Goal: Task Accomplishment & Management: Use online tool/utility

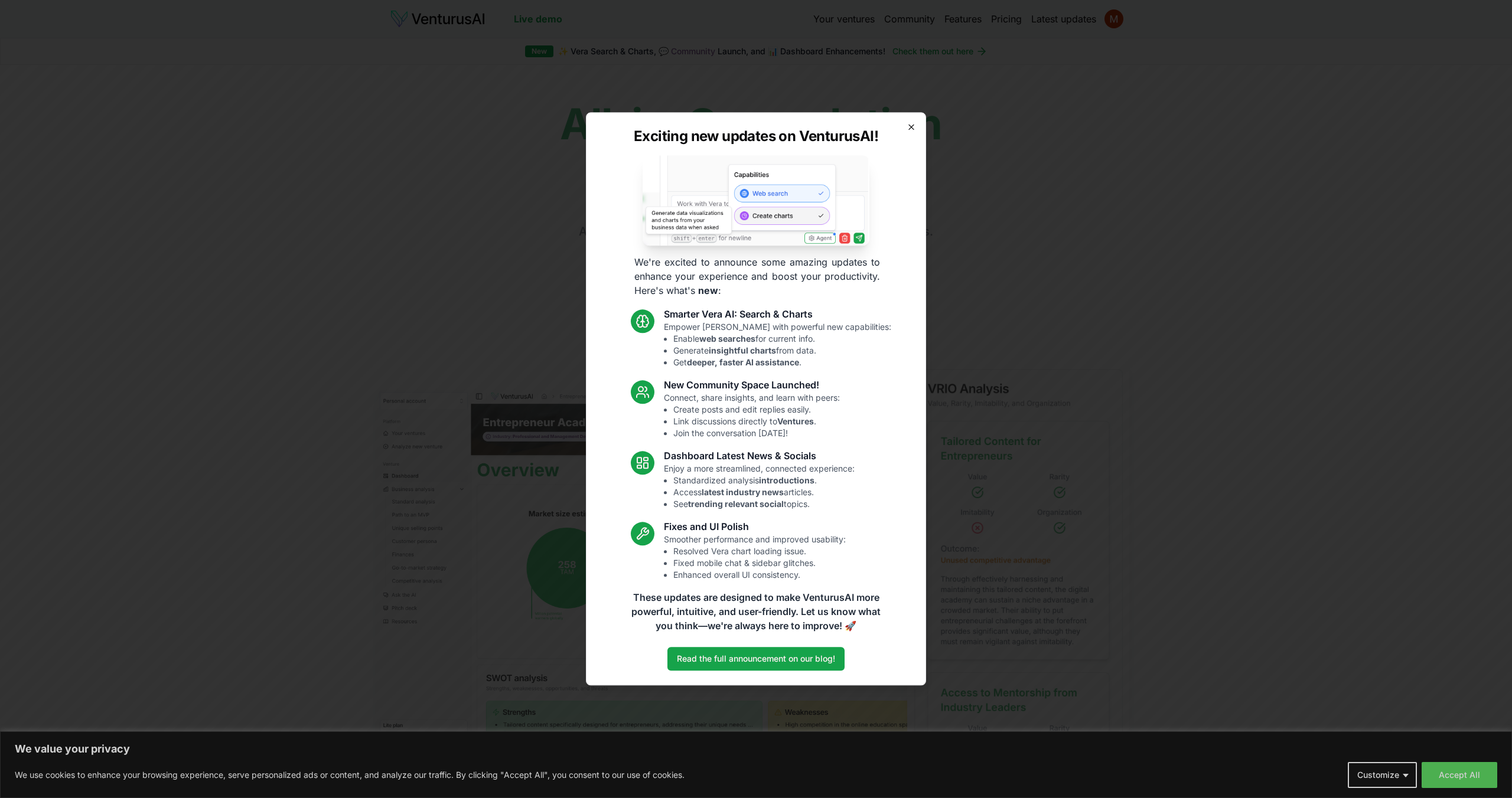
click at [909, 128] on icon "button" at bounding box center [911, 126] width 9 height 9
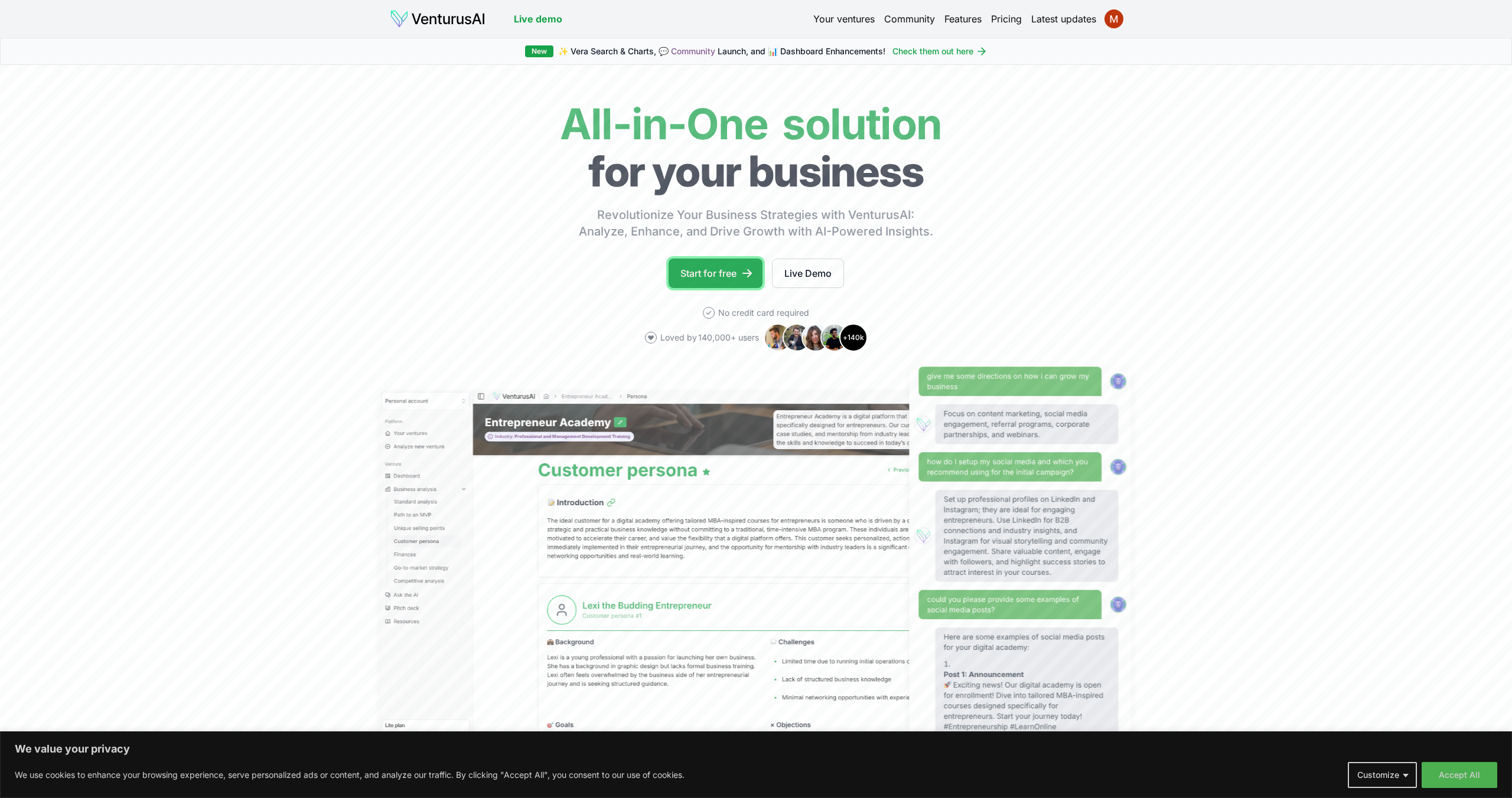
click at [725, 268] on link "Start for free" at bounding box center [715, 273] width 94 height 30
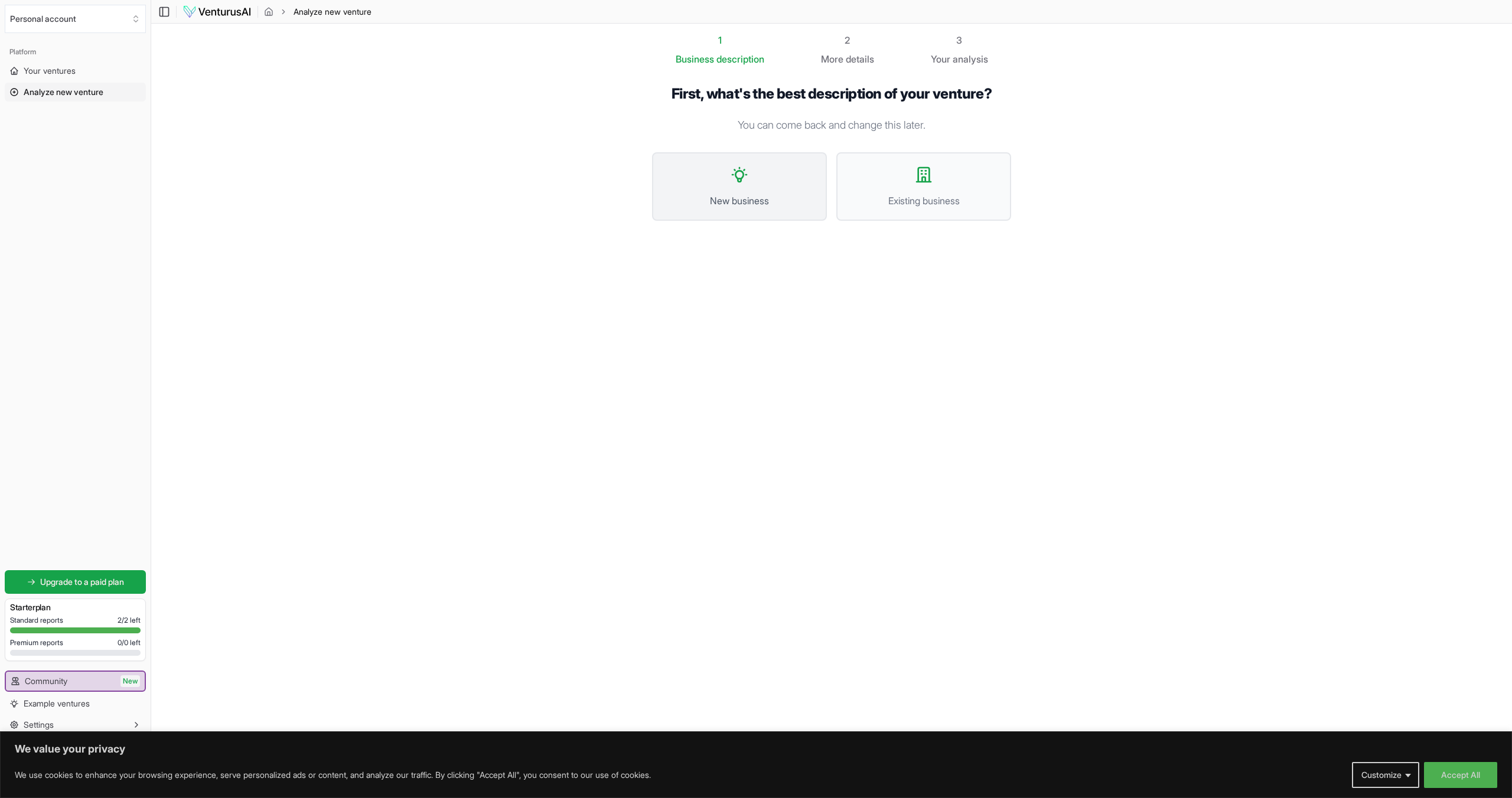
click at [731, 186] on button "New business" at bounding box center [739, 186] width 175 height 69
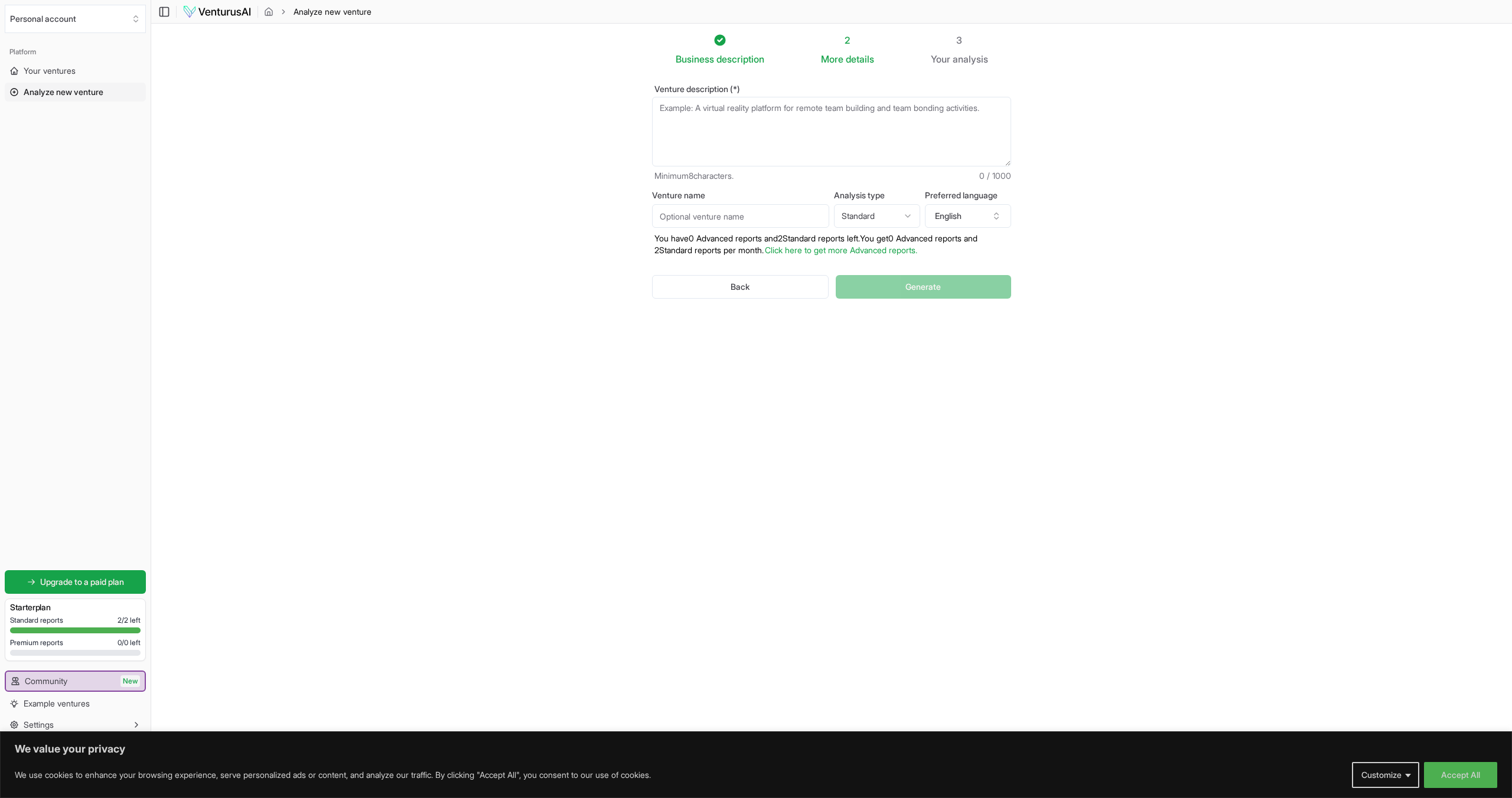
click at [728, 214] on input "Venture name" at bounding box center [741, 216] width 177 height 24
type input "BVI"
click at [750, 116] on textarea "Venture description (*)" at bounding box center [831, 131] width 359 height 70
paste textarea "ok, I need a buisness opportunity where I can immediately earn $25,000 per mont…"
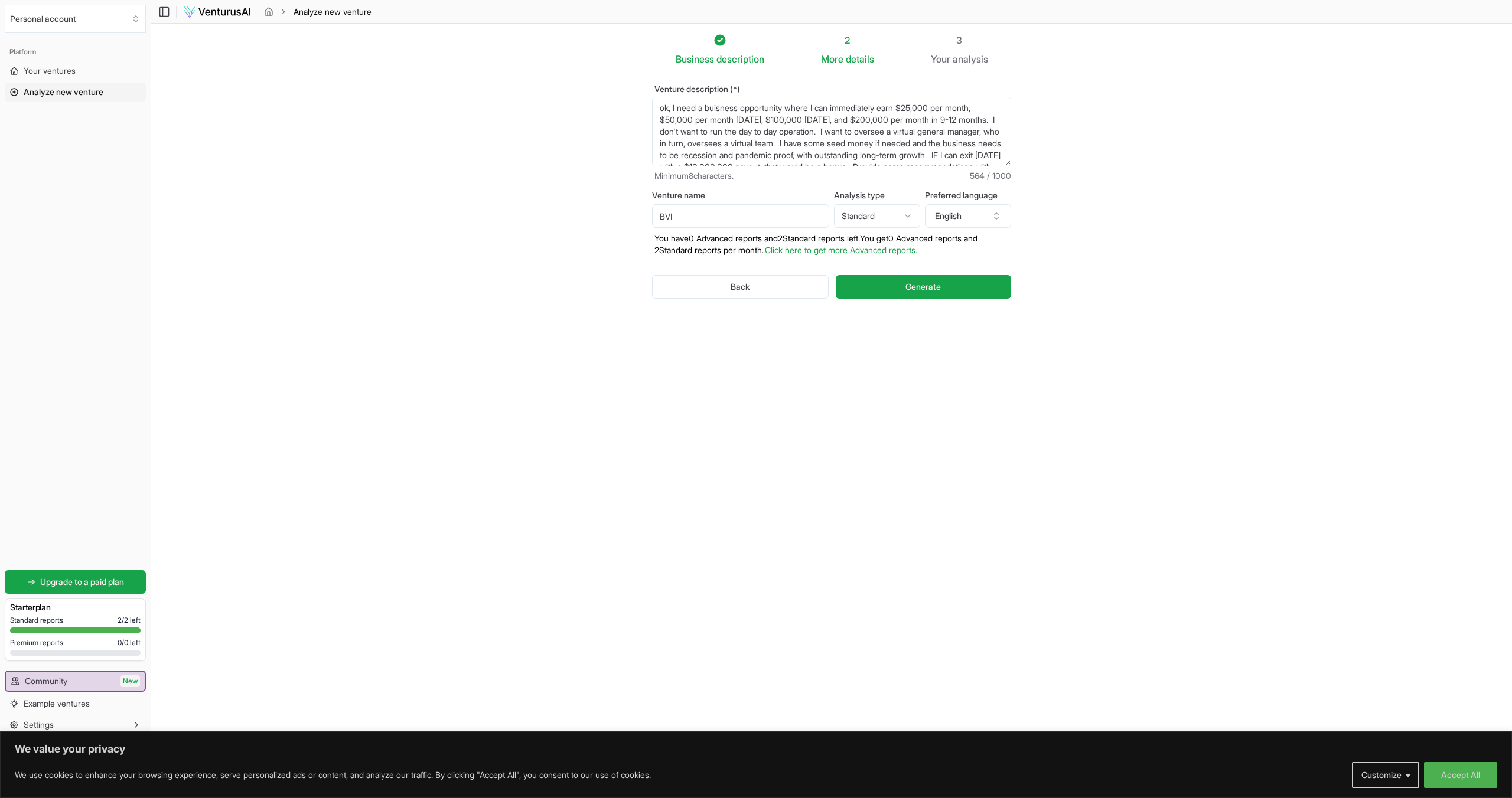
scroll to position [1, 0]
type textarea "ok, I need a buisness opportunity where I can immediately earn $25,000 per mont…"
click at [922, 290] on span "Generate" at bounding box center [923, 286] width 35 height 12
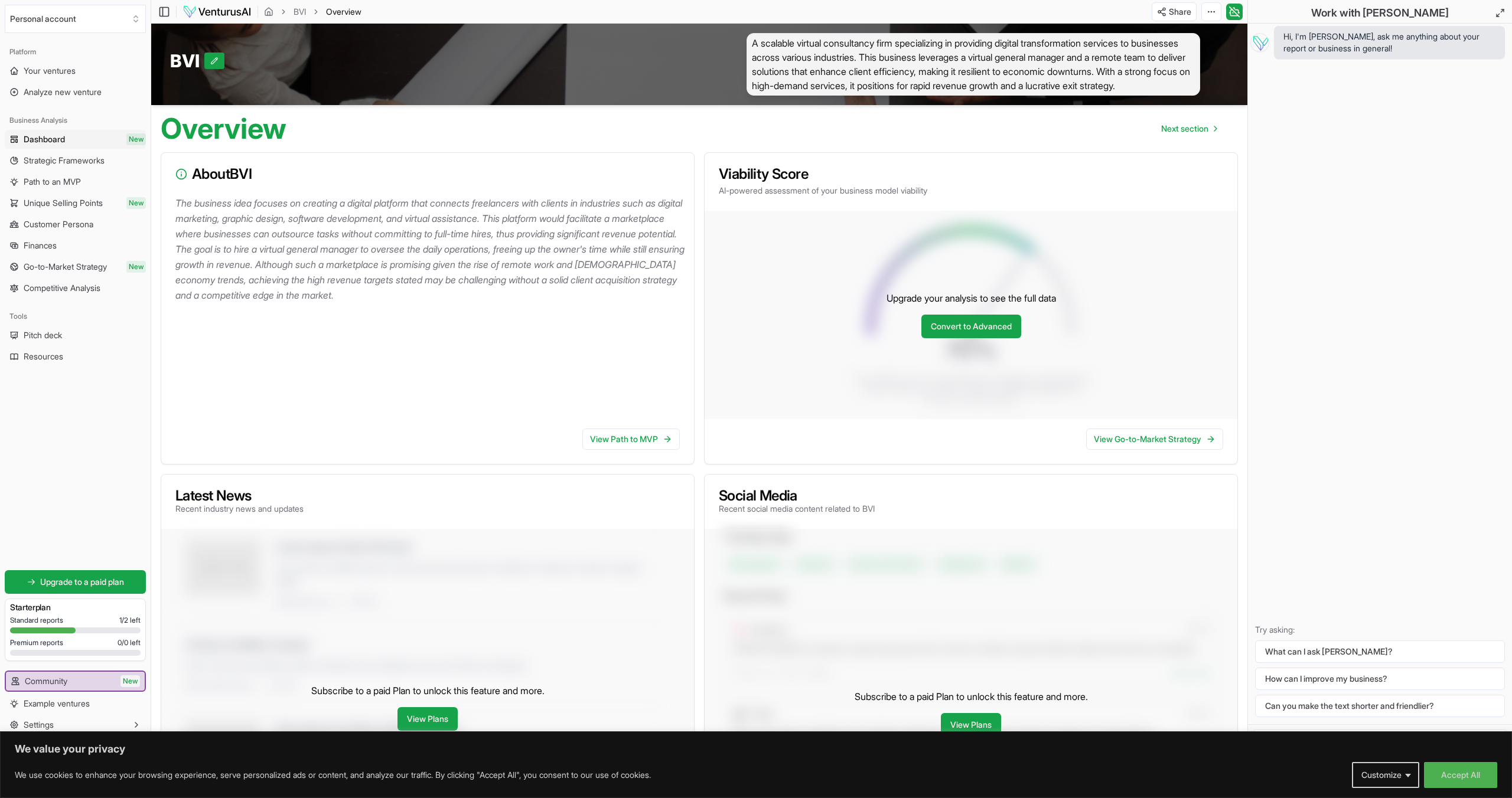
scroll to position [6, 0]
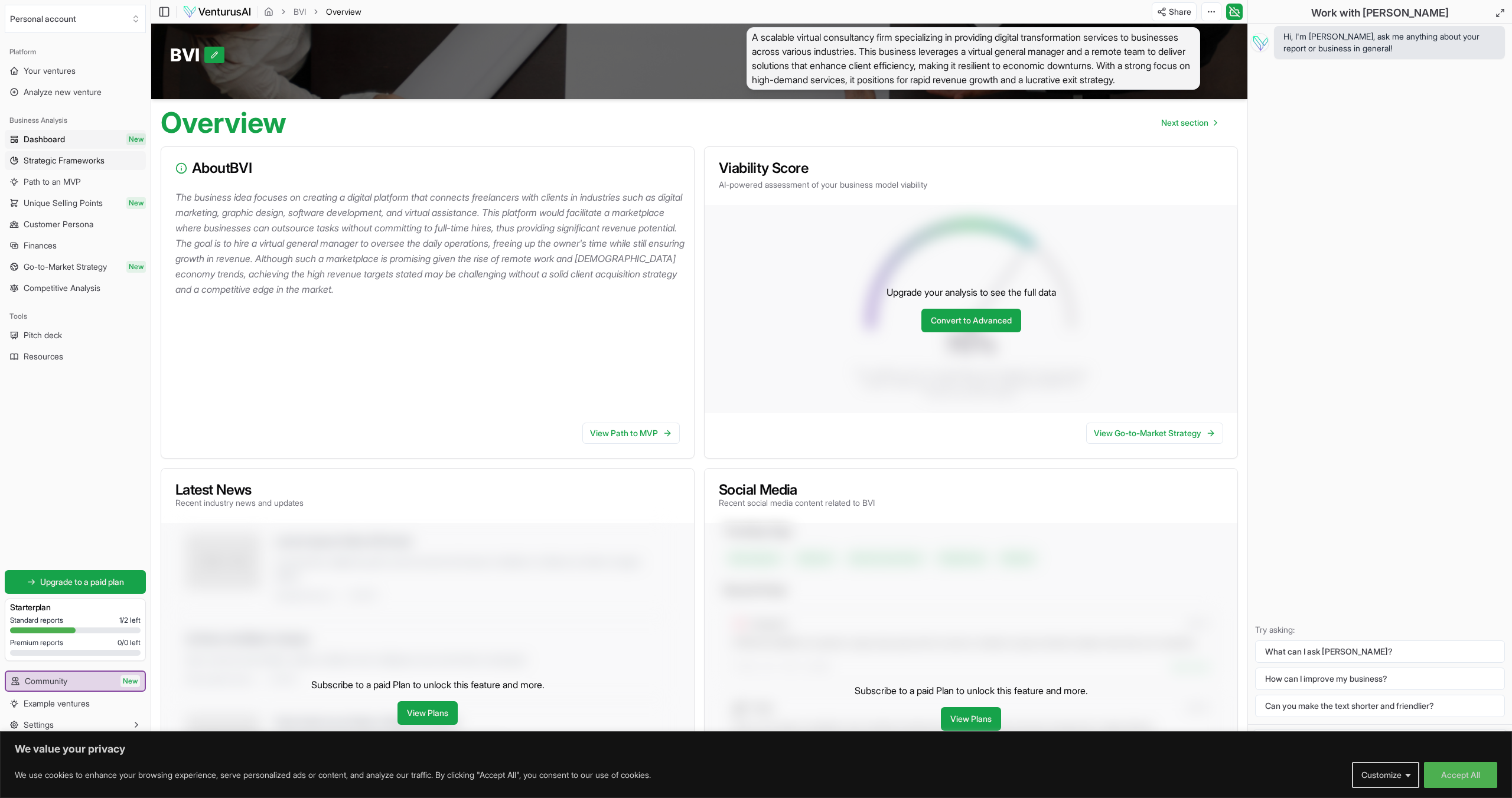
click at [53, 164] on span "Strategic Frameworks" at bounding box center [64, 160] width 81 height 12
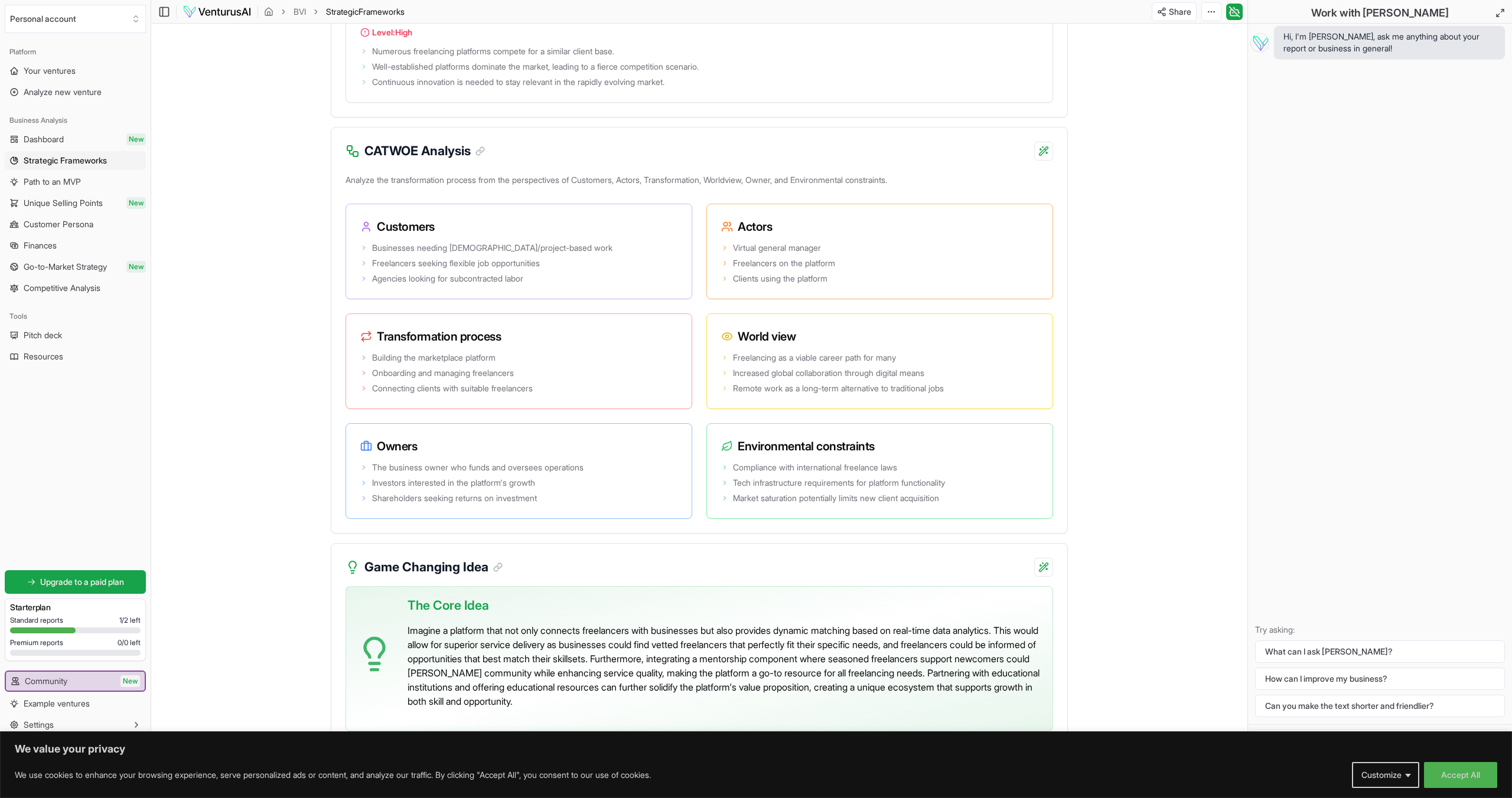
scroll to position [2089, 0]
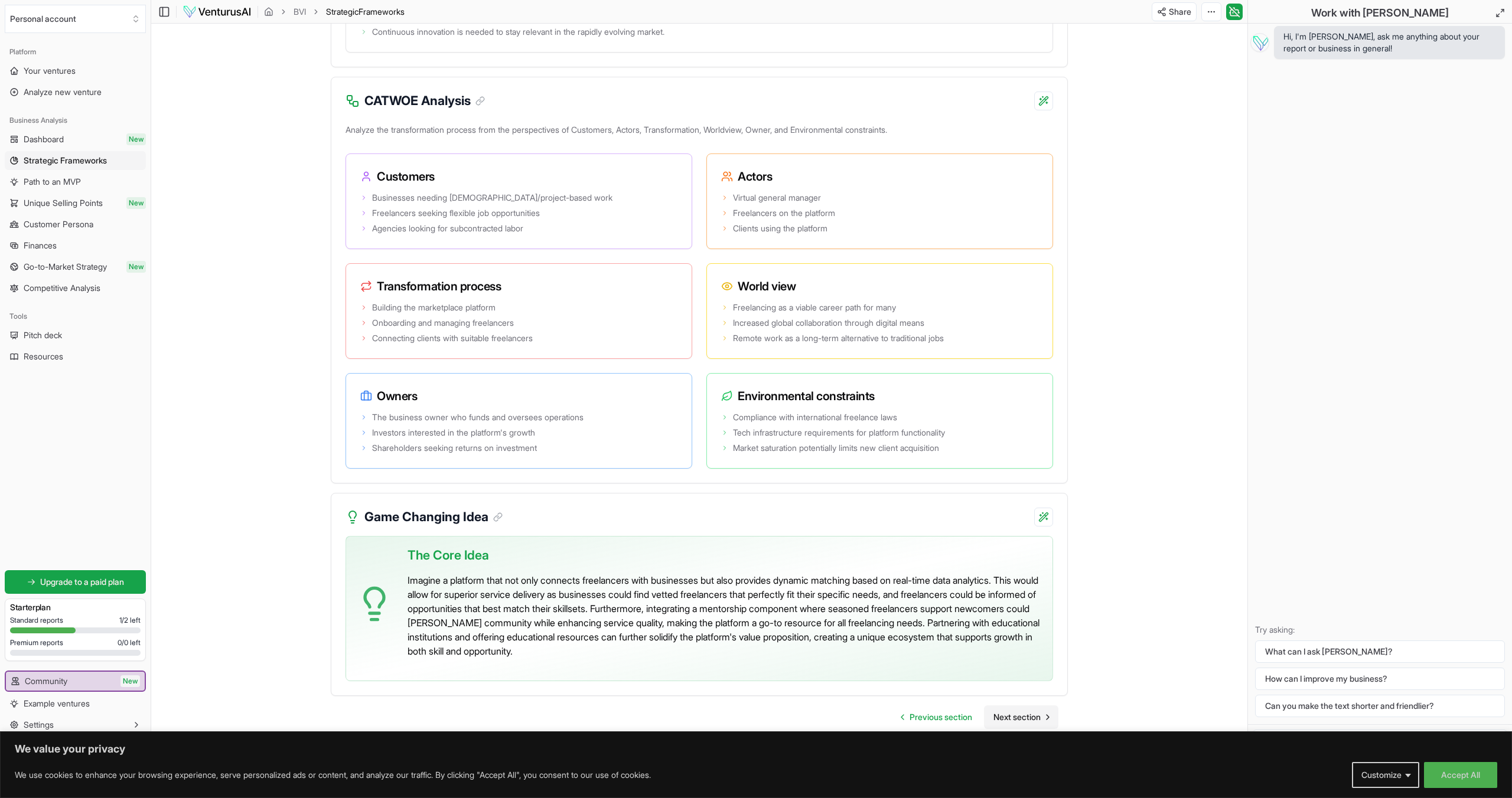
click at [1002, 717] on span "Next section" at bounding box center [1017, 717] width 47 height 12
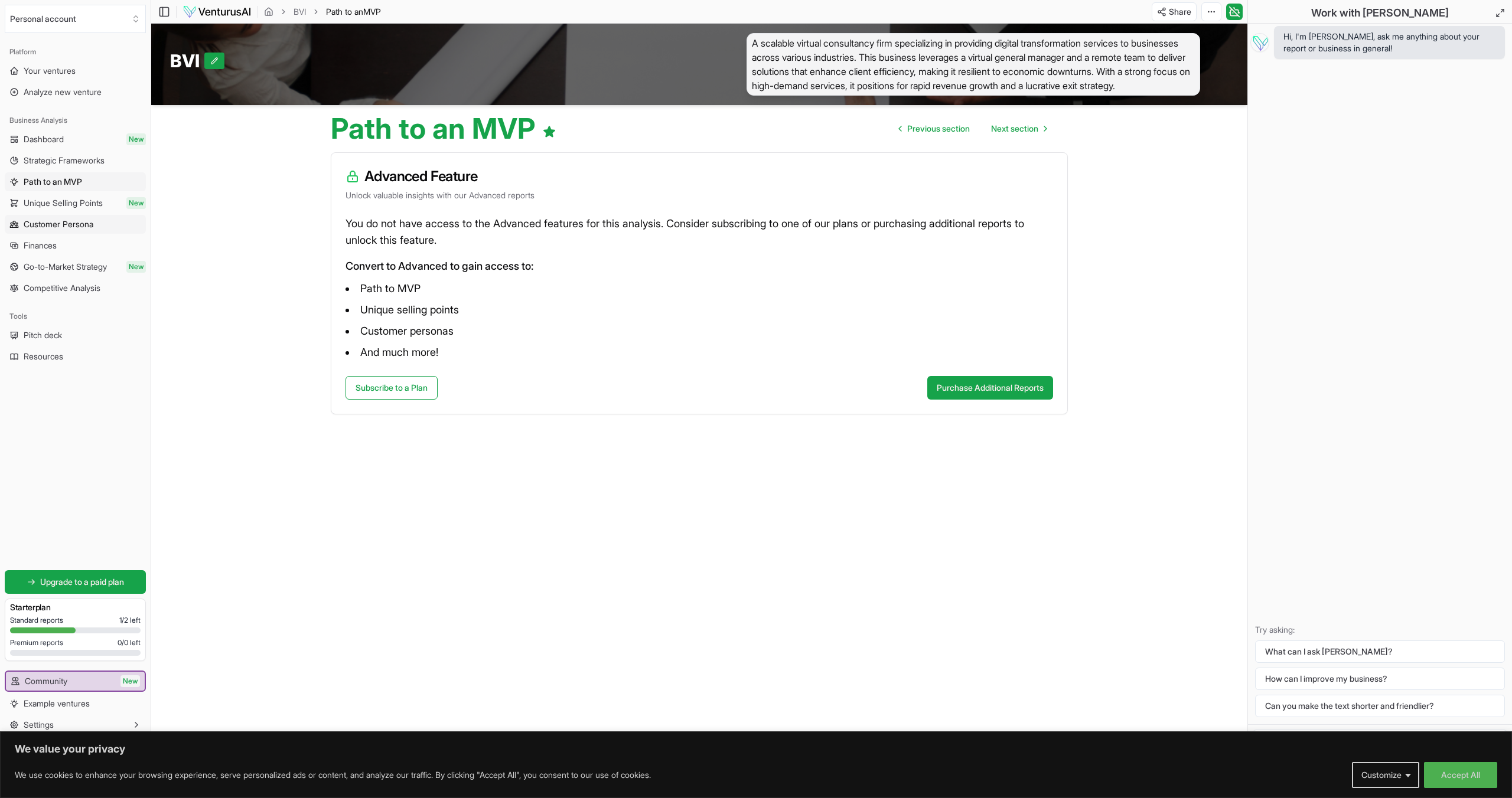
click at [82, 223] on span "Customer Persona" at bounding box center [59, 224] width 70 height 12
click at [47, 241] on span "Finances" at bounding box center [40, 245] width 33 height 12
